Goal: Transaction & Acquisition: Purchase product/service

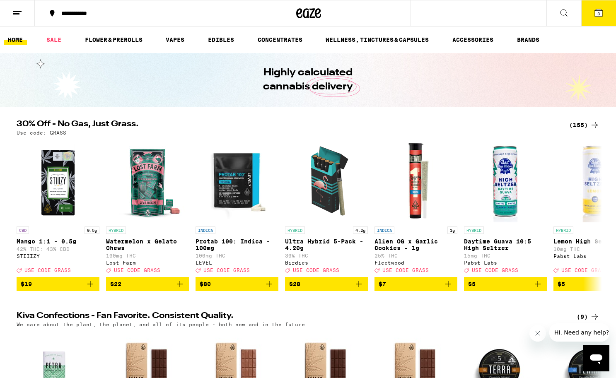
click at [597, 12] on span "3" at bounding box center [598, 13] width 2 height 5
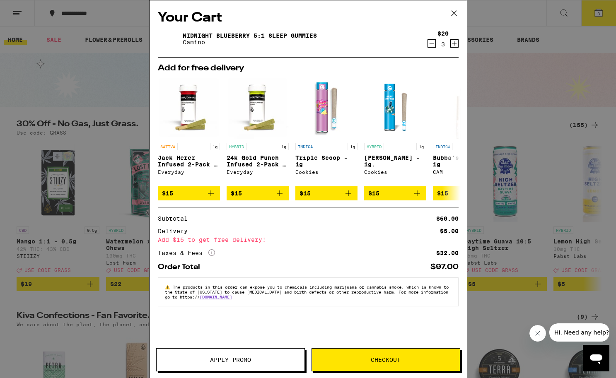
click at [212, 255] on icon "More Info" at bounding box center [211, 252] width 7 height 7
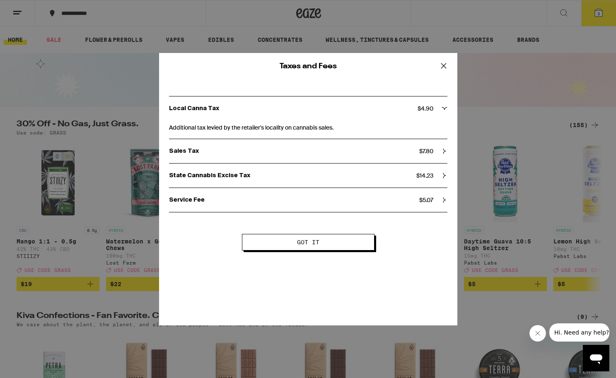
click at [442, 175] on icon at bounding box center [445, 176] width 6 height 6
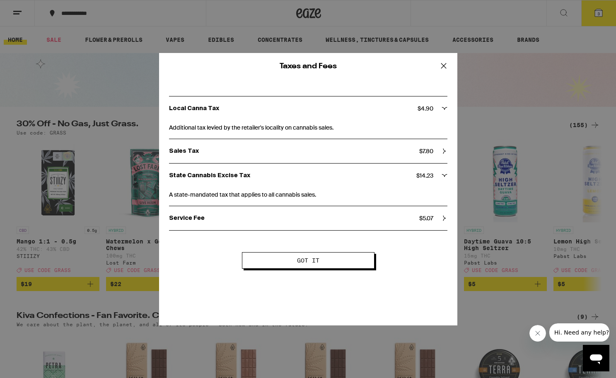
click at [444, 217] on icon at bounding box center [444, 217] width 2 height 5
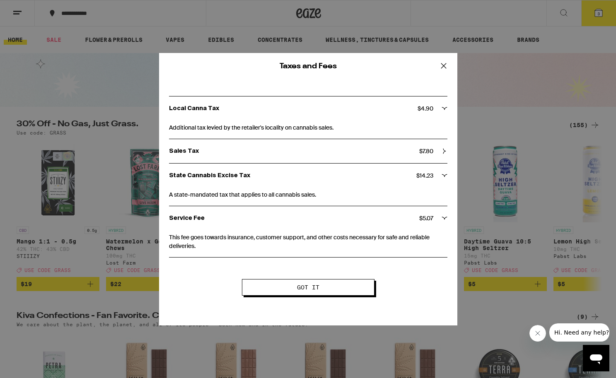
click at [445, 149] on icon at bounding box center [445, 151] width 6 height 6
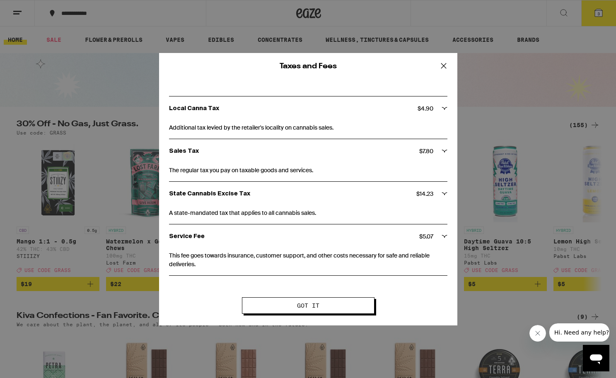
click at [326, 306] on span "Got it" at bounding box center [308, 306] width 65 height 6
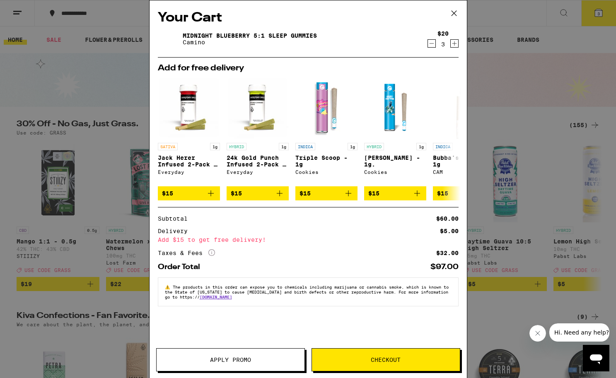
click at [452, 13] on icon at bounding box center [454, 13] width 12 height 12
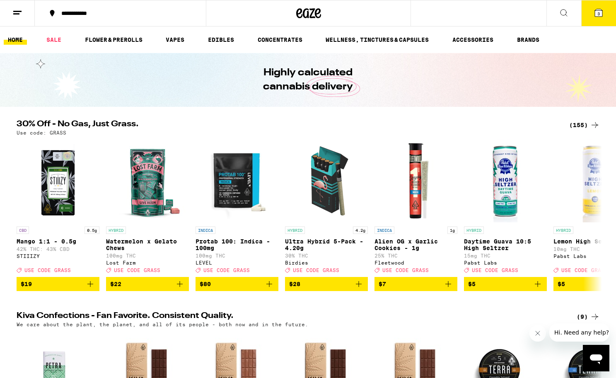
click at [593, 15] on button "3" at bounding box center [598, 13] width 35 height 26
